Goal: Find specific page/section: Find specific page/section

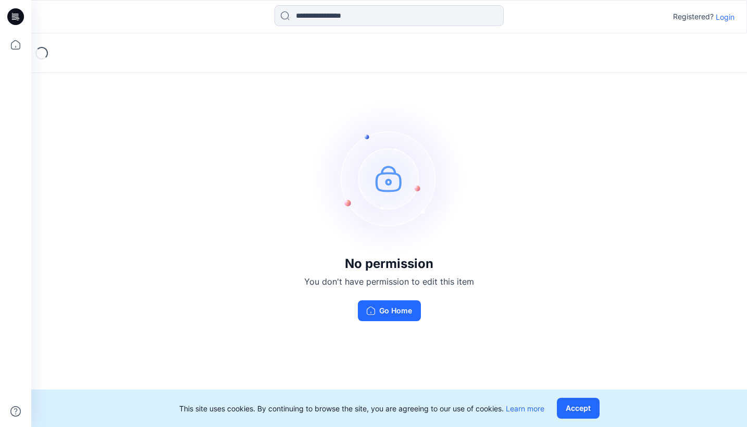
click at [721, 21] on p "Login" at bounding box center [725, 16] width 19 height 11
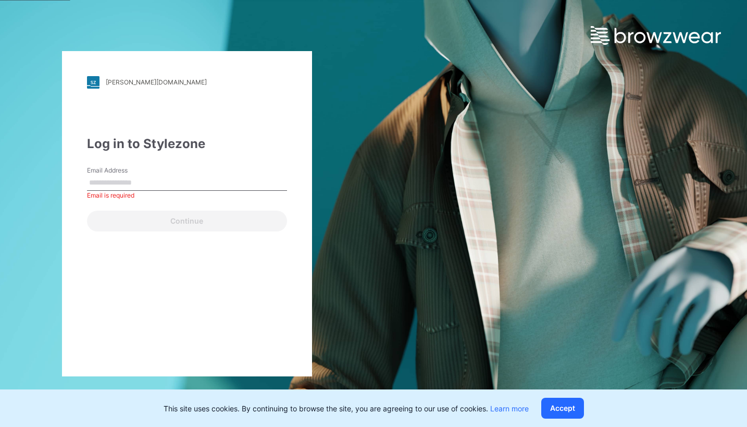
click at [115, 189] on input "Email Address" at bounding box center [187, 183] width 200 height 16
type input "**********"
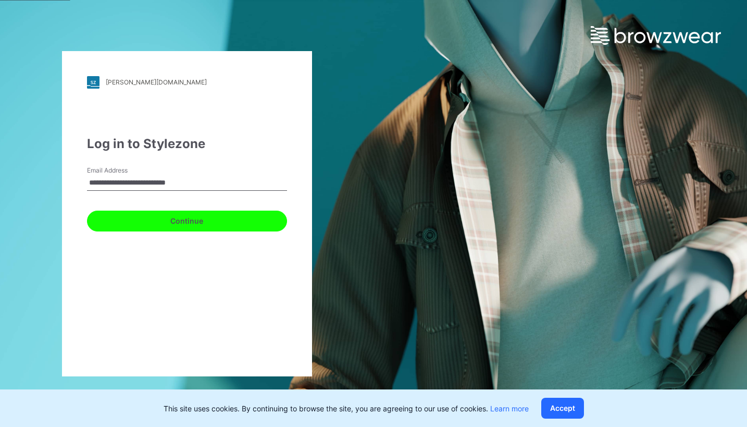
click at [167, 223] on button "Continue" at bounding box center [187, 220] width 200 height 21
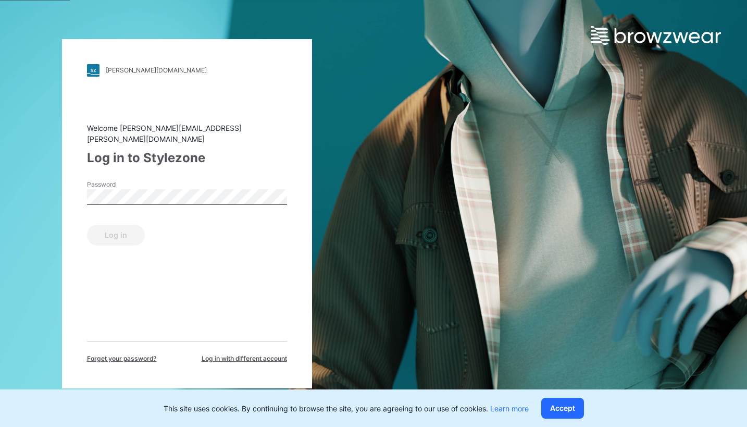
click at [126, 181] on label "Password" at bounding box center [123, 184] width 73 height 9
click at [116, 205] on div "Password is required" at bounding box center [187, 209] width 200 height 9
click at [117, 229] on div "Log in" at bounding box center [187, 232] width 200 height 25
click at [133, 226] on button "Log in" at bounding box center [116, 235] width 58 height 21
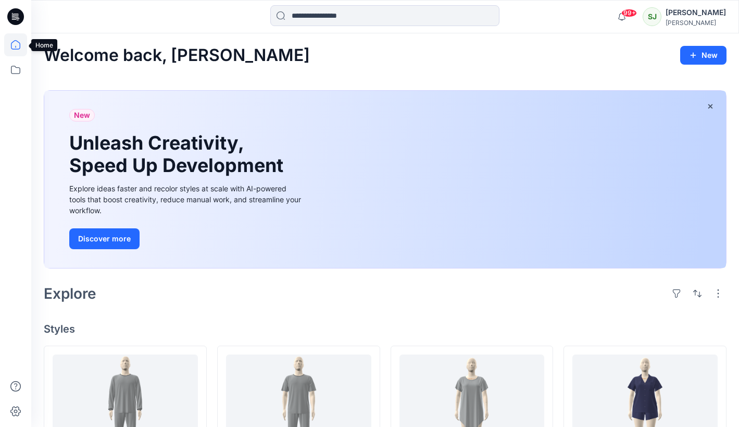
click at [9, 45] on icon at bounding box center [15, 44] width 23 height 23
click at [19, 46] on icon at bounding box center [15, 44] width 23 height 23
click at [19, 69] on icon at bounding box center [15, 69] width 23 height 23
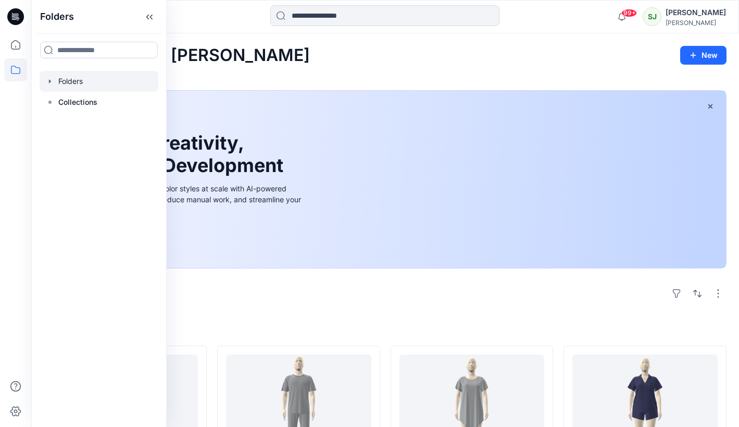
click at [71, 84] on div at bounding box center [99, 81] width 119 height 21
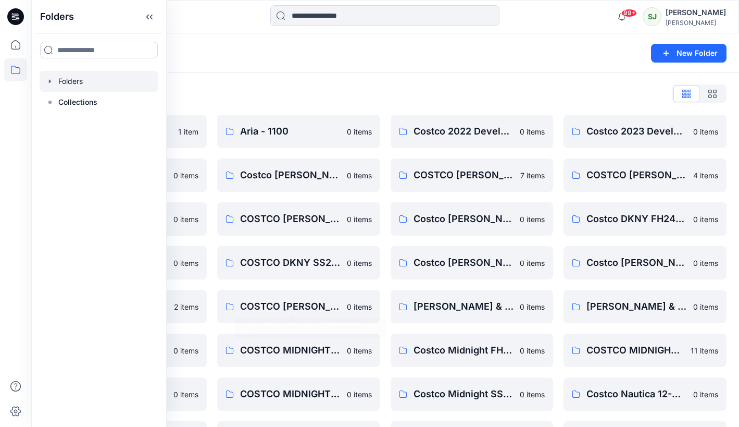
scroll to position [260, 0]
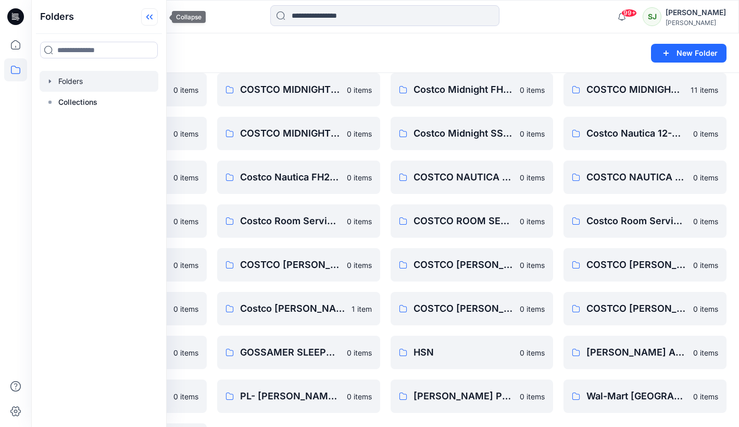
click at [158, 16] on icon at bounding box center [149, 16] width 17 height 17
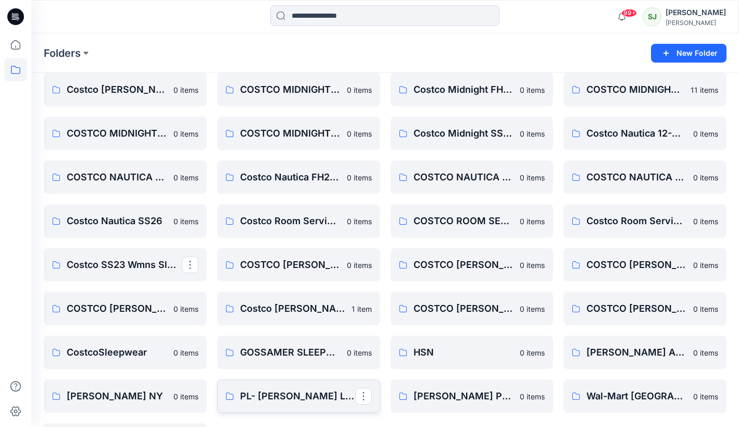
click at [257, 399] on p "PL- [PERSON_NAME] Leeds-" at bounding box center [297, 396] width 115 height 15
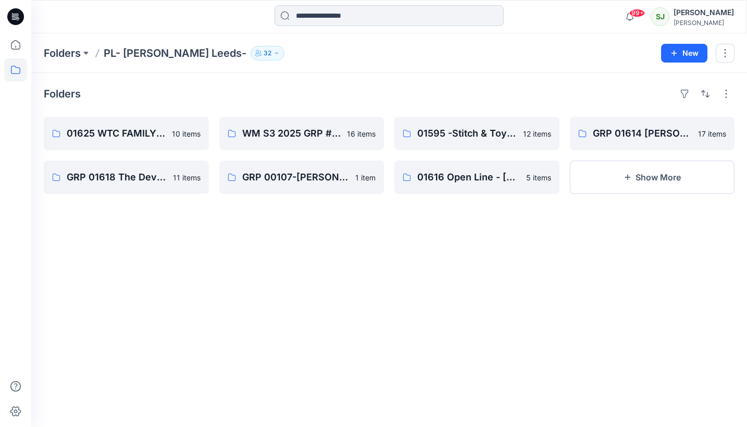
click at [328, 15] on input at bounding box center [389, 15] width 229 height 21
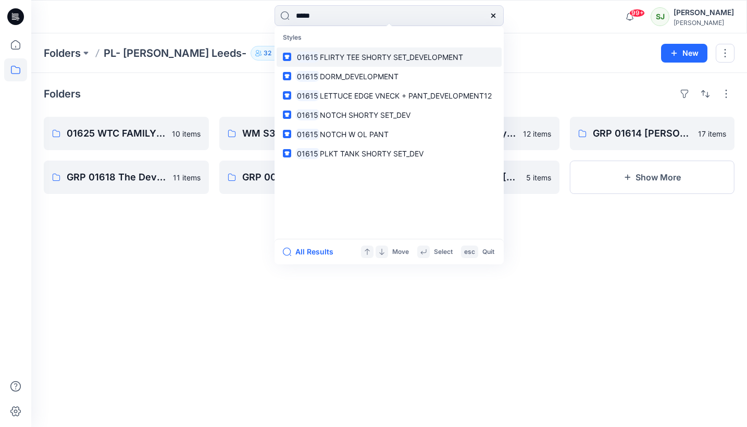
type input "*****"
click at [335, 57] on span "FLIRTY TEE SHORTY SET_DEVELOPMENT" at bounding box center [391, 57] width 143 height 9
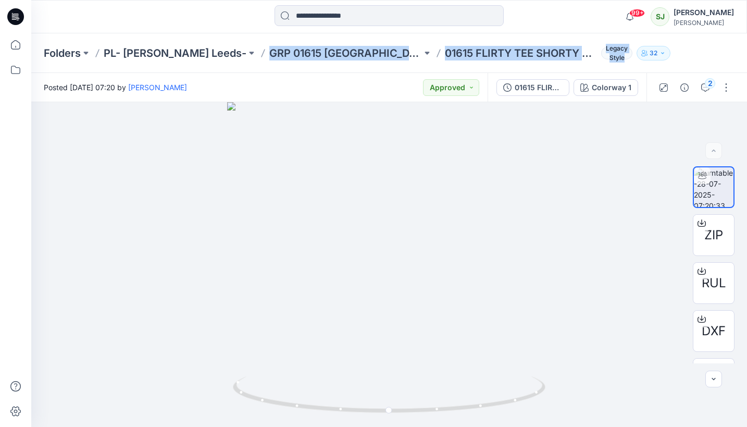
drag, startPoint x: 226, startPoint y: 57, endPoint x: 563, endPoint y: 60, distance: 337.0
click at [563, 60] on div "Folders PL- [PERSON_NAME] Leeds- GRP 01615 [GEOGRAPHIC_DATA] 01615 FLIRTY TEE S…" at bounding box center [389, 53] width 716 height 40
copy div "GRP 01615 [GEOGRAPHIC_DATA] 01615 FLIRTY TEE SHORTY SET_DEVELOPMENT Legacy Style"
click at [269, 53] on p "GRP 01615 [GEOGRAPHIC_DATA]" at bounding box center [345, 53] width 153 height 15
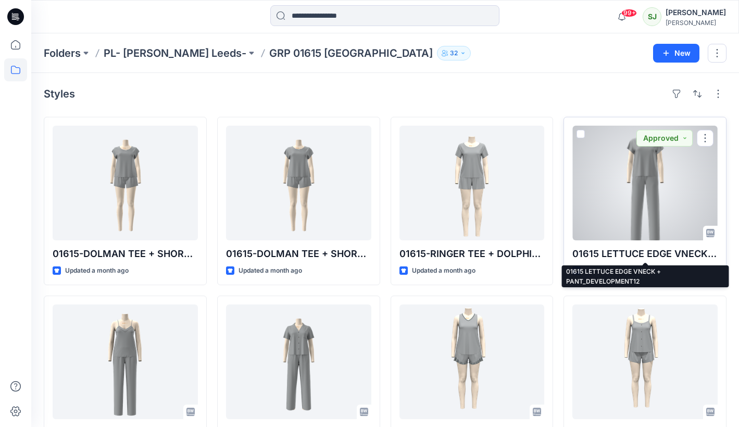
click at [616, 251] on p "01615 LETTUCE EDGE VNECK + PANT_DEVELOPMENT12" at bounding box center [644, 253] width 145 height 15
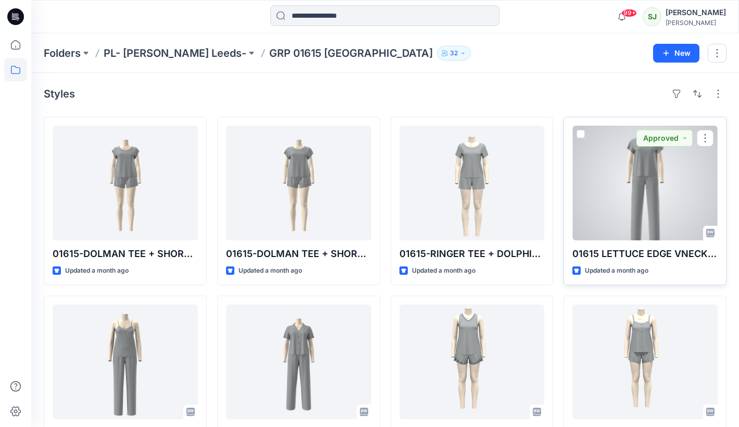
click at [606, 215] on div at bounding box center [644, 183] width 145 height 115
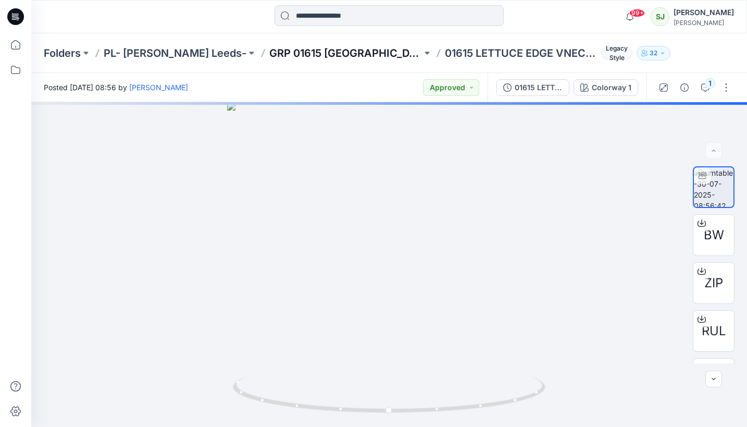
click at [269, 52] on p "GRP 01615 [GEOGRAPHIC_DATA]" at bounding box center [345, 53] width 153 height 15
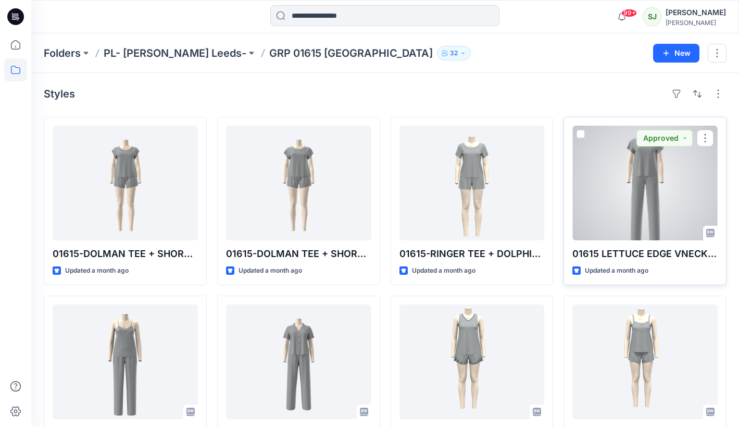
click at [635, 237] on div at bounding box center [644, 183] width 145 height 115
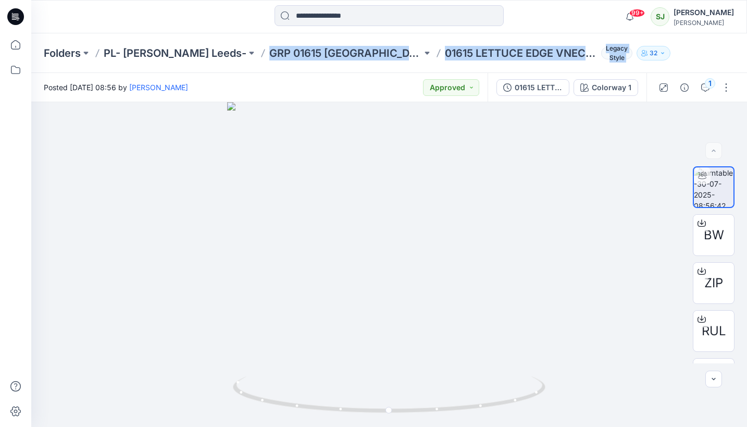
drag, startPoint x: 228, startPoint y: 56, endPoint x: 587, endPoint y: 61, distance: 359.4
click at [587, 61] on div "Folders PL- [PERSON_NAME] Leeds- GRP 01615 [GEOGRAPHIC_DATA] 01615 LETTUCE EDGE…" at bounding box center [389, 53] width 716 height 40
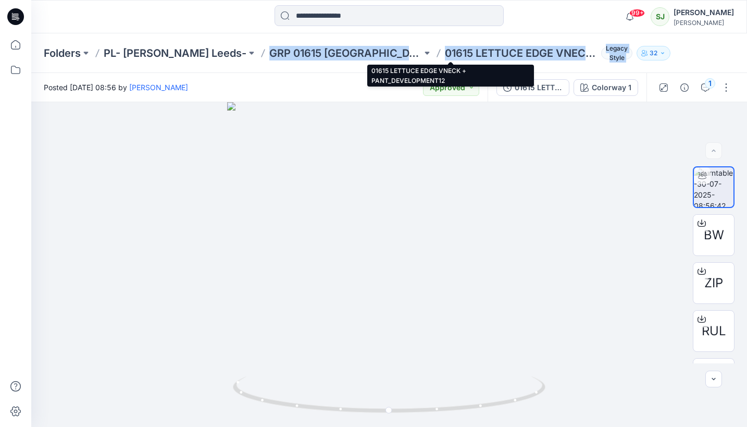
copy div "GRP 01615 BURLINGTON 01615 LETTUCE EDGE VNECK + PANT_DEVELOPMENT12 Legacy Style…"
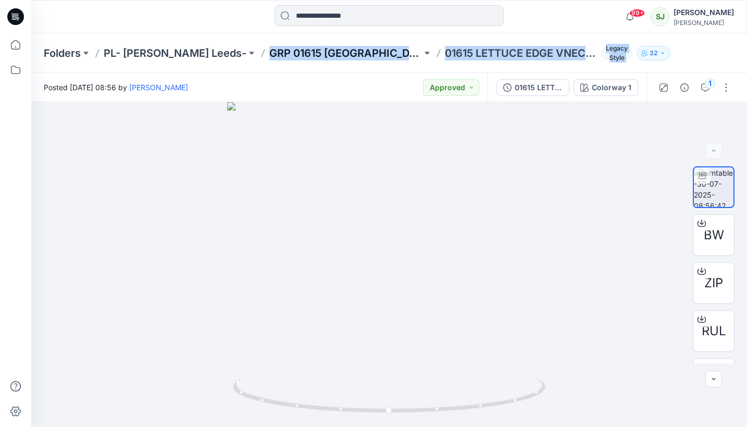
copy div "GRP 01615 BURLINGTON 01615 LETTUCE EDGE VNECK + PANT_DEVELOPMENT12 Legacy Style…"
click at [329, 54] on p "GRP 01615 [GEOGRAPHIC_DATA]" at bounding box center [345, 53] width 153 height 15
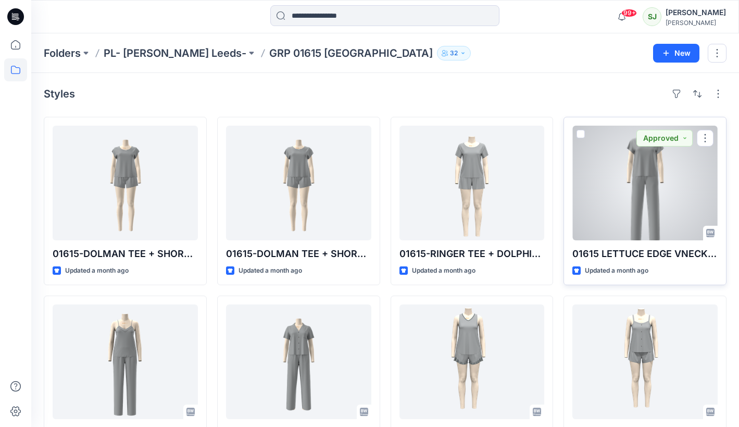
scroll to position [156, 0]
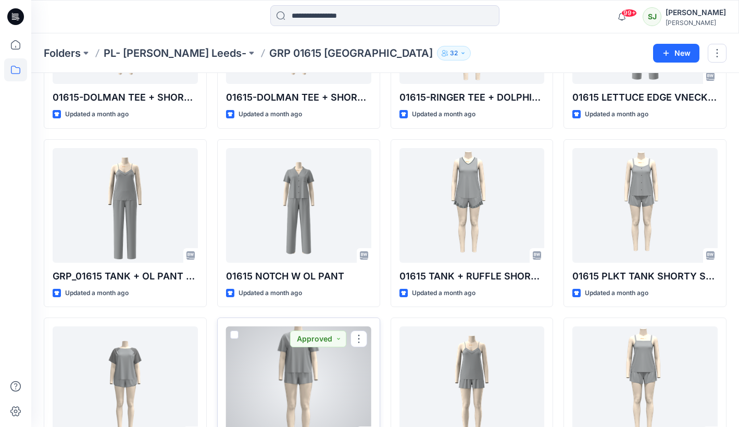
click at [286, 354] on div at bounding box center [298, 383] width 145 height 115
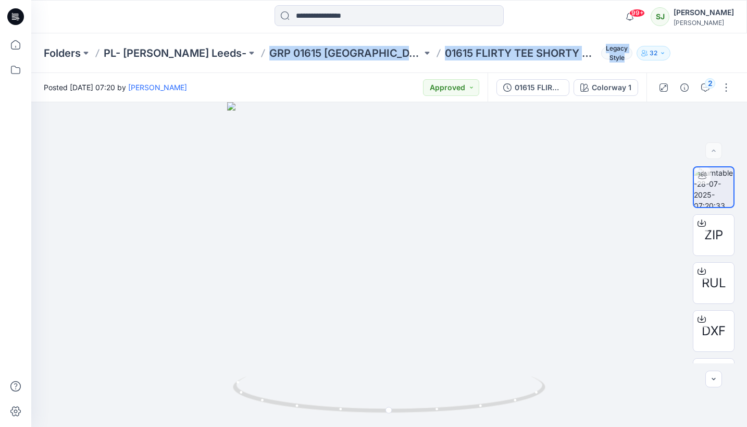
drag, startPoint x: 226, startPoint y: 59, endPoint x: 547, endPoint y: 70, distance: 321.1
click at [546, 70] on div "Folders PL- [PERSON_NAME] Leeds- GRP 01615 [GEOGRAPHIC_DATA] 01615 FLIRTY TEE S…" at bounding box center [389, 53] width 716 height 40
copy div "GRP 01615 [GEOGRAPHIC_DATA] 01615 FLIRTY TEE SHORTY SET_DEVELOPMENT Legacy Style"
click at [304, 151] on div at bounding box center [389, 264] width 716 height 325
click at [310, 56] on p "GRP 01615 [GEOGRAPHIC_DATA]" at bounding box center [345, 53] width 153 height 15
